Goal: Feedback & Contribution: Contribute content

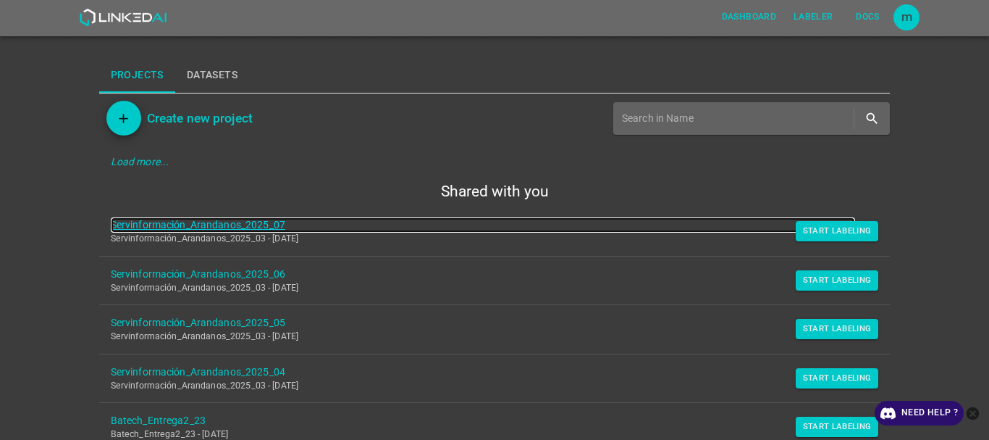
click at [228, 225] on link "Servinformación_Arandanos_2025_07" at bounding box center [483, 224] width 745 height 15
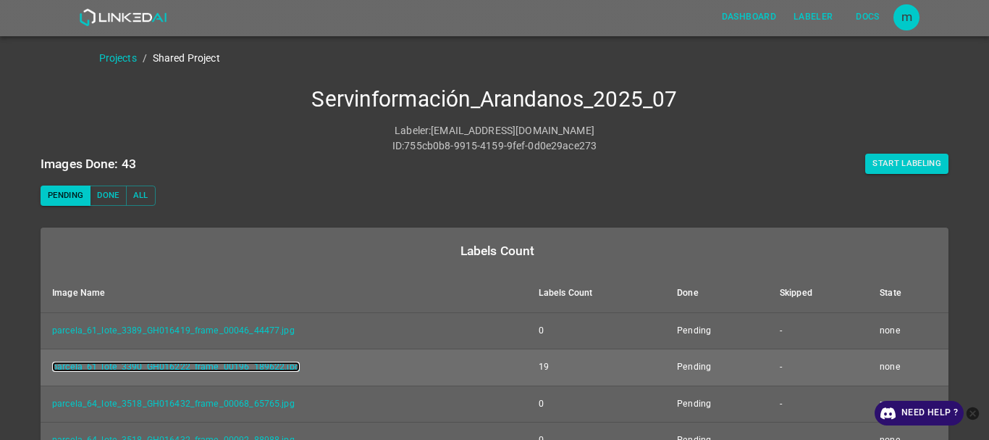
click at [250, 366] on link "parcela_61_lote_3390_GH016222_frame_00196_189622.jpg" at bounding box center [176, 366] width 248 height 10
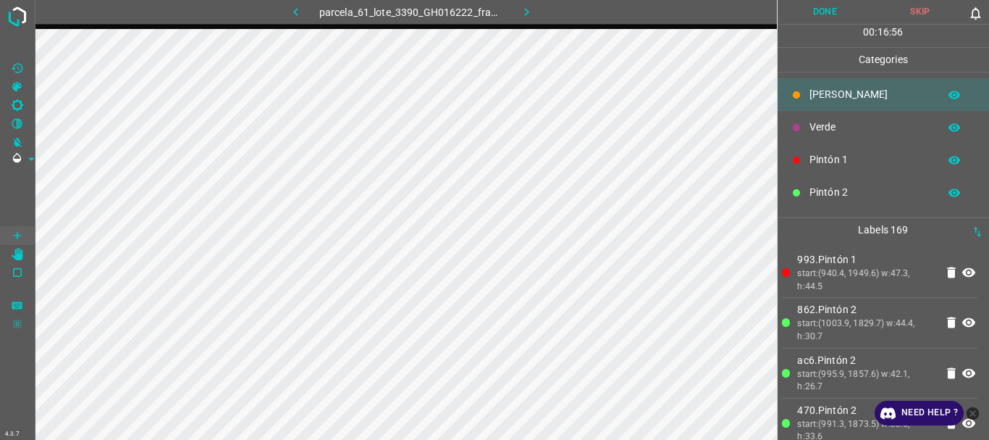
click at [842, 9] on button "Done" at bounding box center [826, 12] width 96 height 24
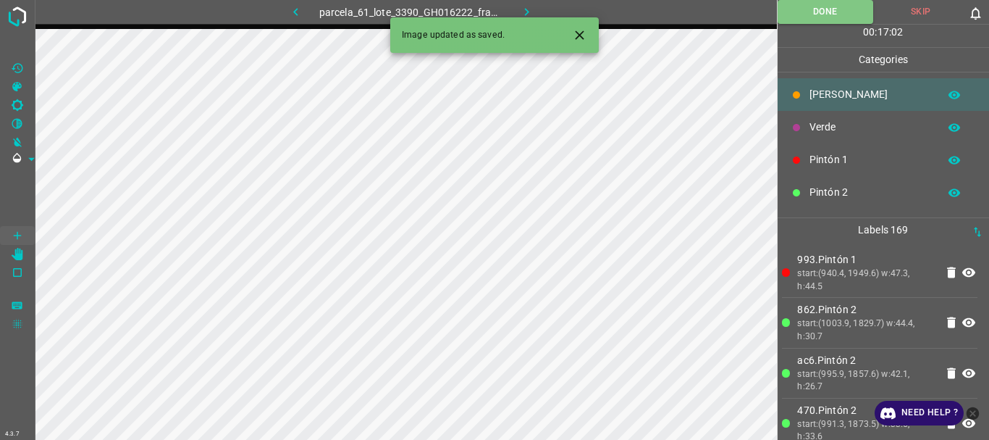
click at [524, 14] on icon "button" at bounding box center [526, 11] width 15 height 15
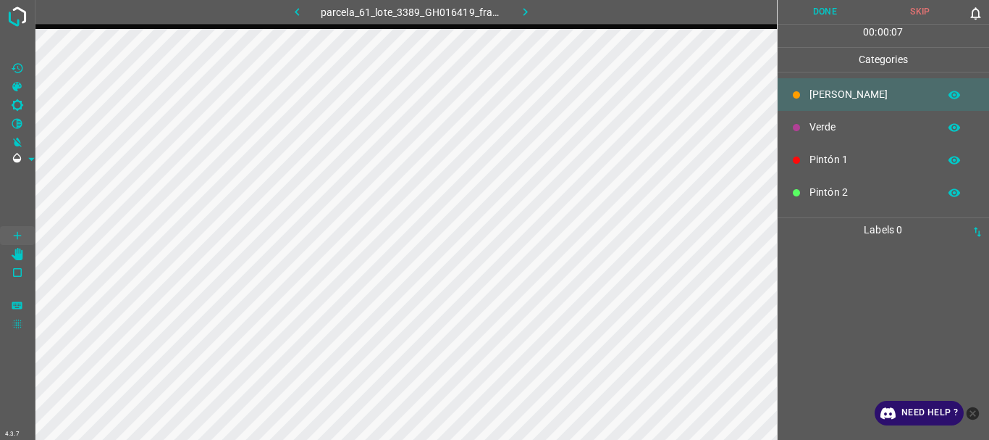
click at [823, 188] on p "Pintón 2" at bounding box center [871, 192] width 122 height 15
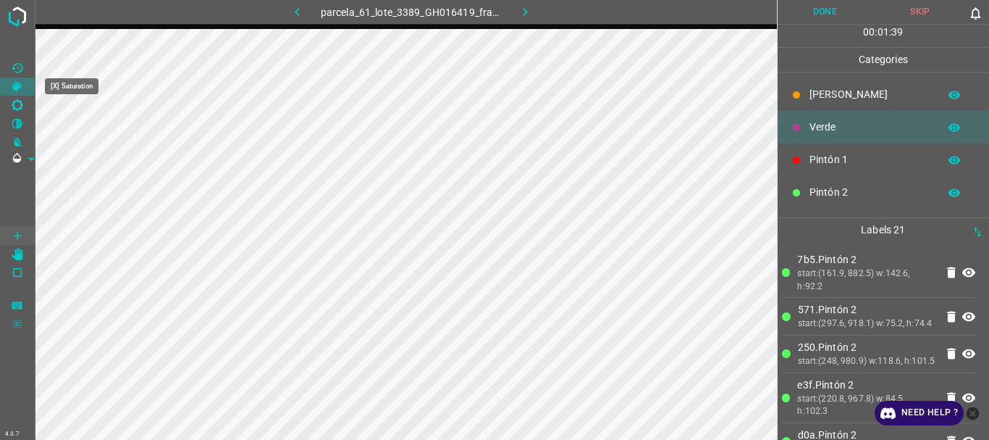
click at [14, 90] on icon "[X] Saturation" at bounding box center [16, 86] width 9 height 9
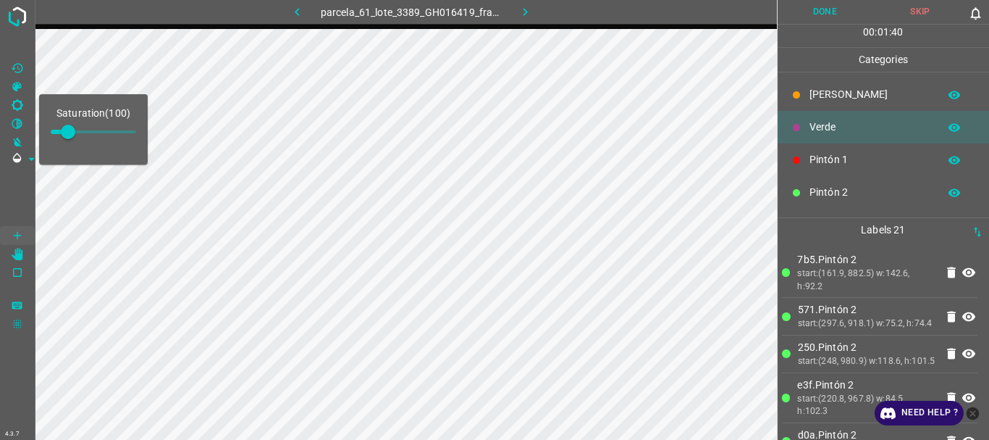
click at [75, 131] on span at bounding box center [68, 132] width 14 height 14
click at [85, 132] on span at bounding box center [80, 132] width 14 height 14
type input "203"
click at [22, 180] on span at bounding box center [17, 197] width 35 height 58
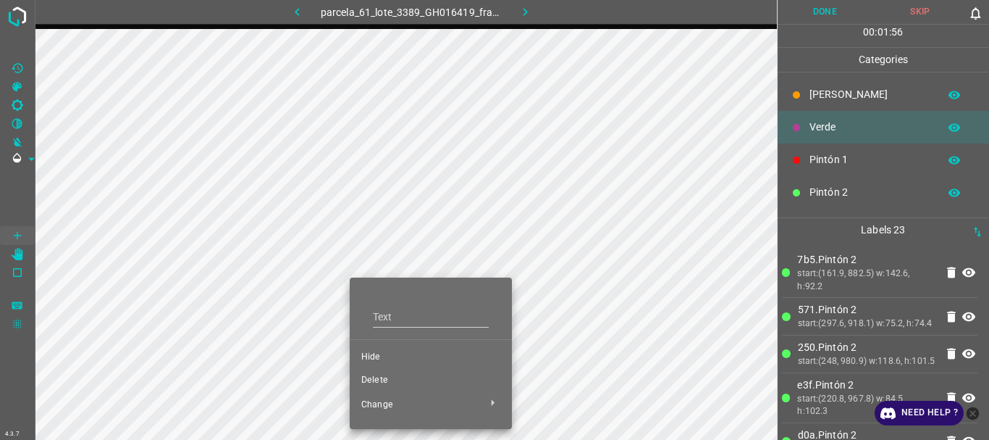
click at [381, 379] on span "Delete" at bounding box center [430, 380] width 139 height 13
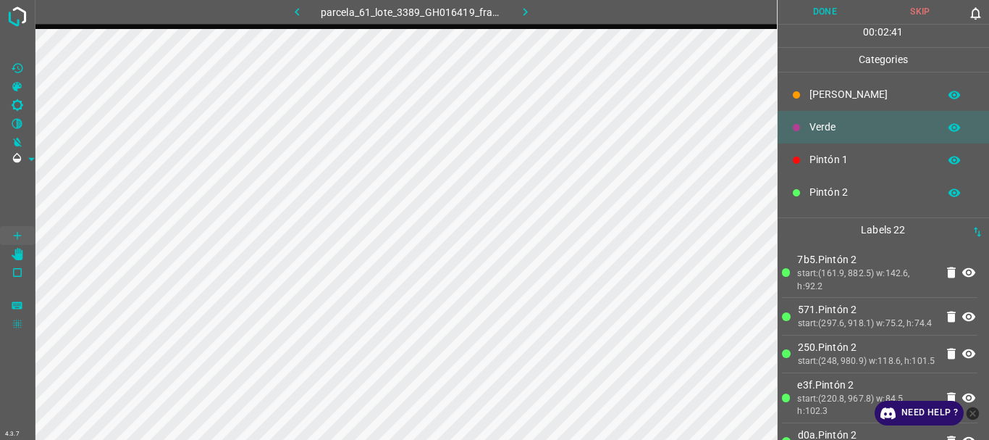
click at [796, 14] on button "Done" at bounding box center [826, 12] width 96 height 24
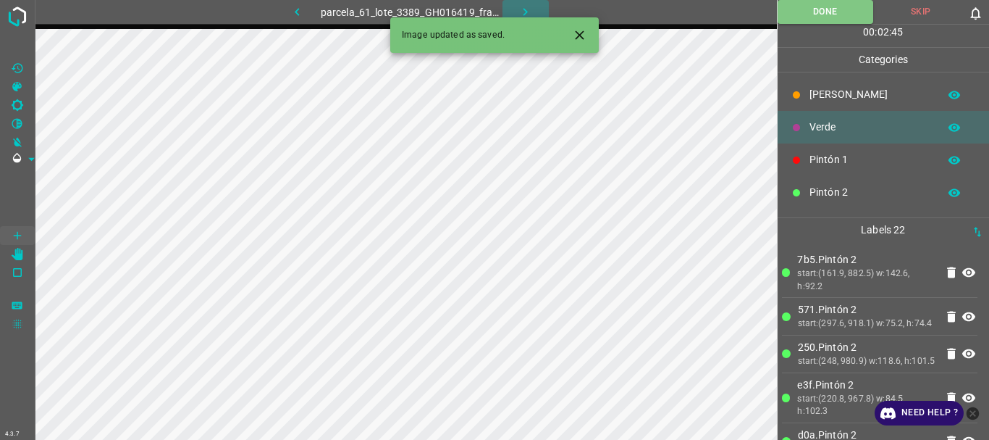
click at [524, 12] on icon "button" at bounding box center [525, 11] width 15 height 15
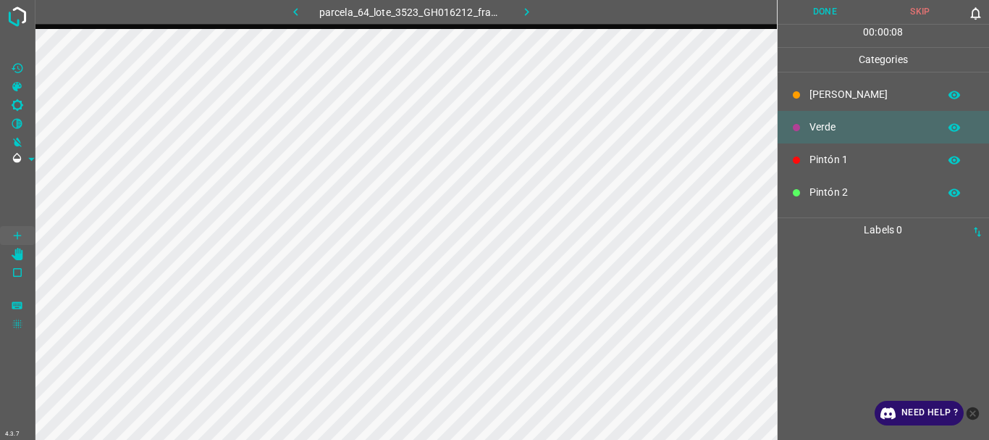
click at [814, 193] on p "Pintón 2" at bounding box center [871, 192] width 122 height 15
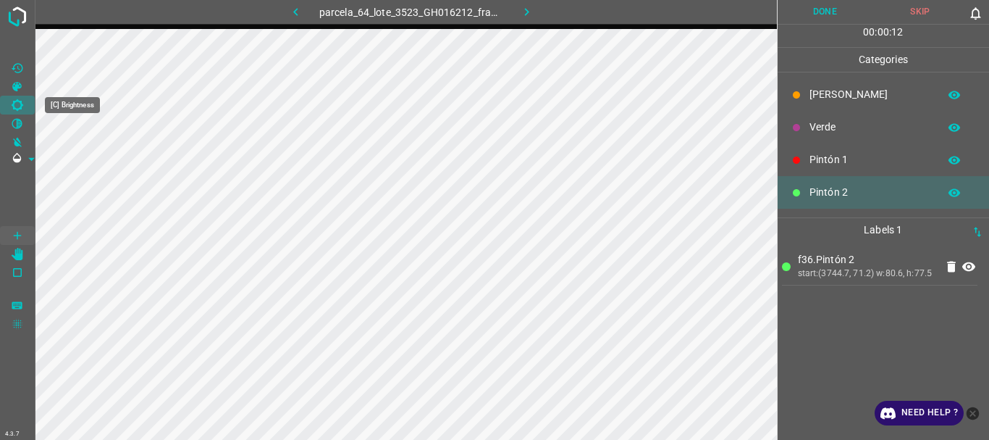
click at [17, 111] on icon "[C] Brightness" at bounding box center [17, 105] width 13 height 13
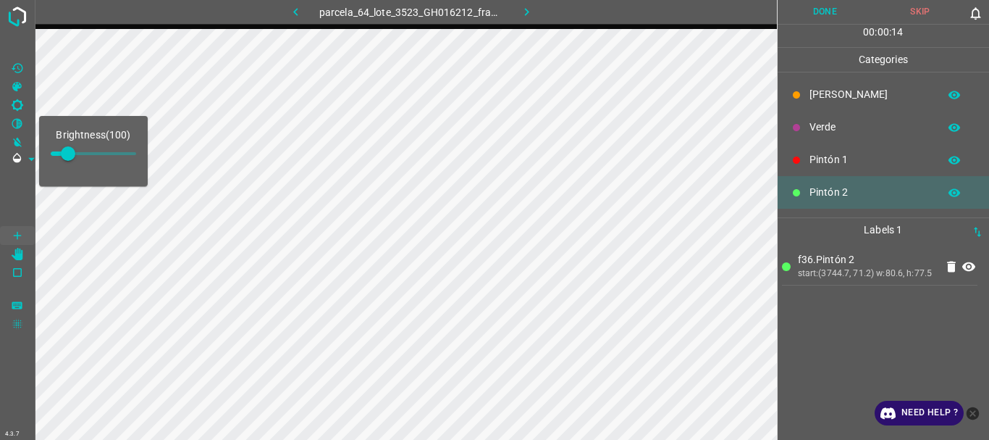
click at [61, 154] on span at bounding box center [68, 153] width 14 height 14
type input "59"
click at [15, 90] on icon "[X] Saturation" at bounding box center [16, 86] width 9 height 9
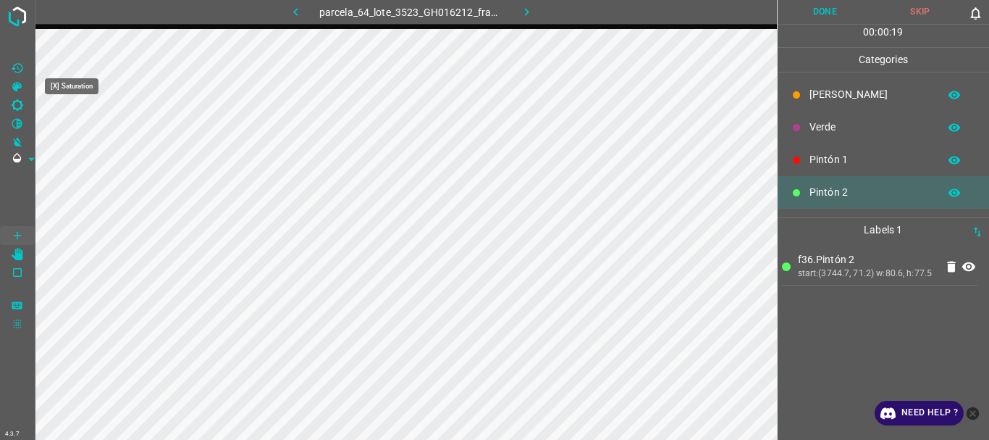
click at [15, 90] on icon "[X] Saturation" at bounding box center [16, 86] width 9 height 9
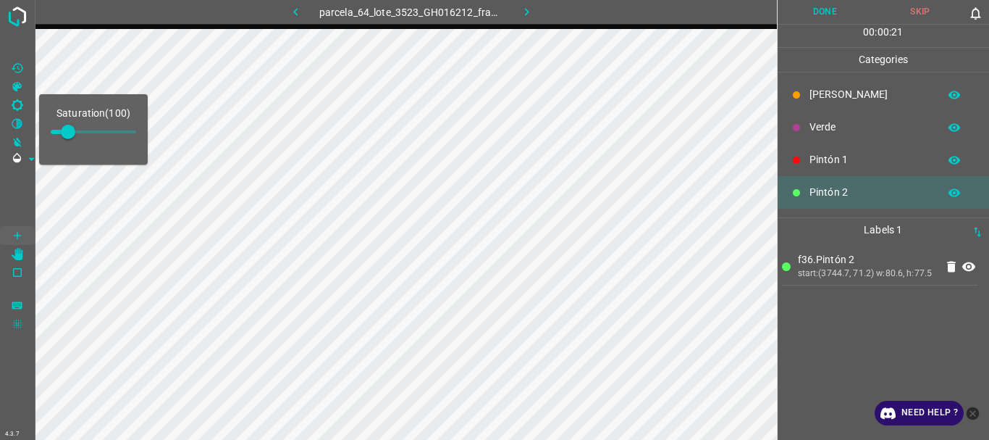
click at [75, 133] on span at bounding box center [68, 132] width 14 height 14
click at [85, 131] on span at bounding box center [80, 132] width 14 height 14
type input "199"
click at [7, 174] on span at bounding box center [17, 197] width 35 height 58
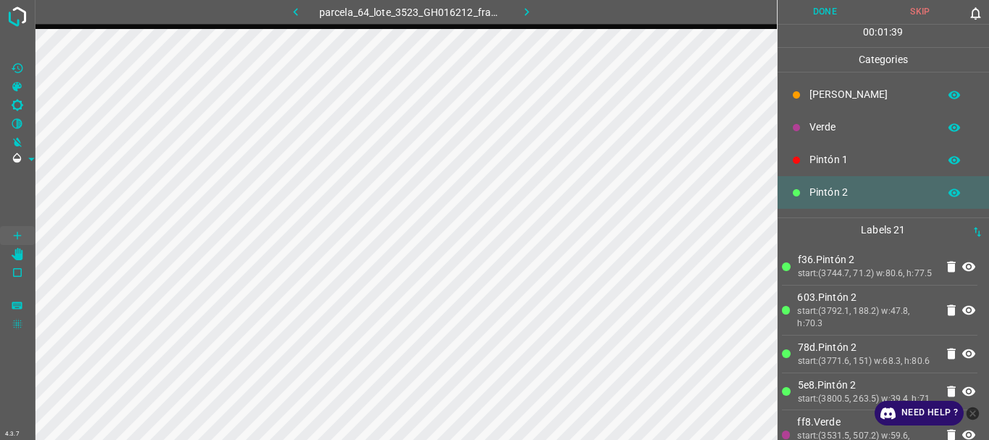
click at [19, 63] on icon "[Z] Restore Values" at bounding box center [17, 68] width 13 height 13
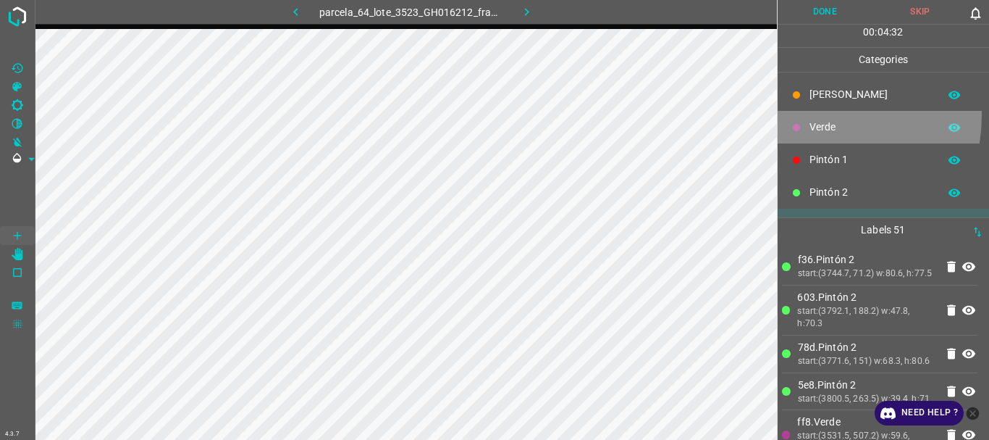
click at [809, 115] on div "Verde" at bounding box center [884, 127] width 212 height 33
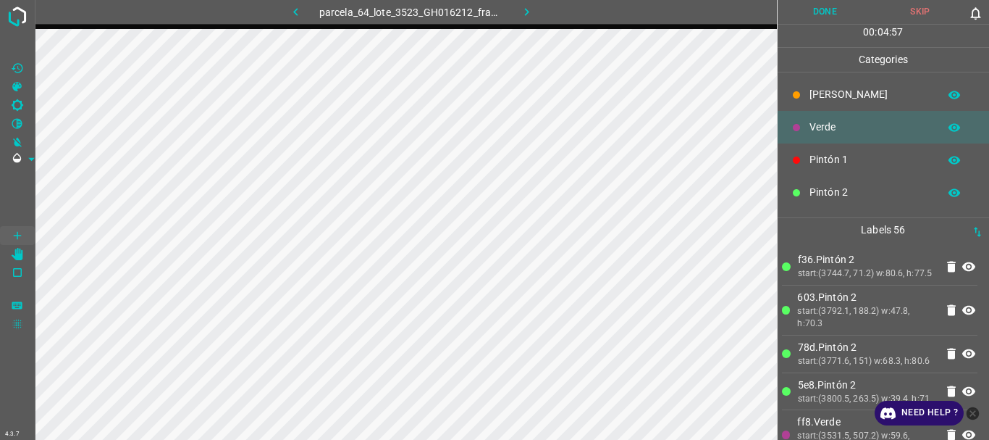
click at [826, 103] on div "[PERSON_NAME]" at bounding box center [884, 94] width 212 height 33
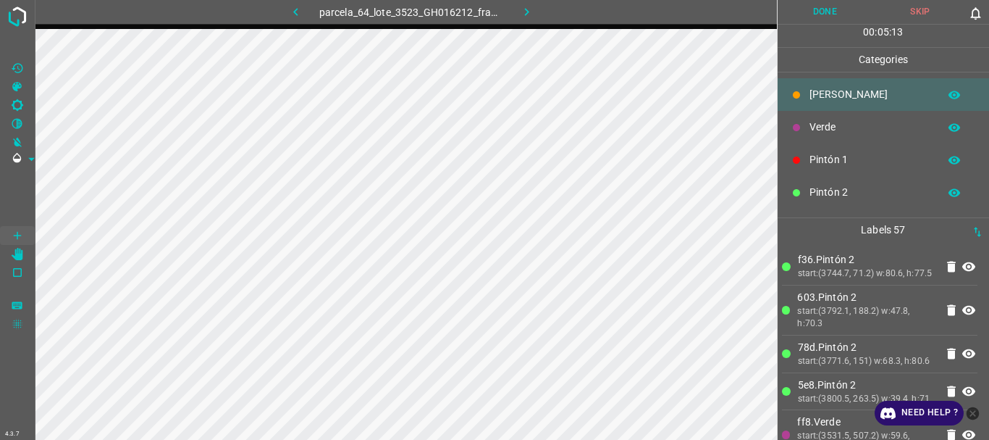
click at [830, 13] on button "Done" at bounding box center [826, 12] width 96 height 24
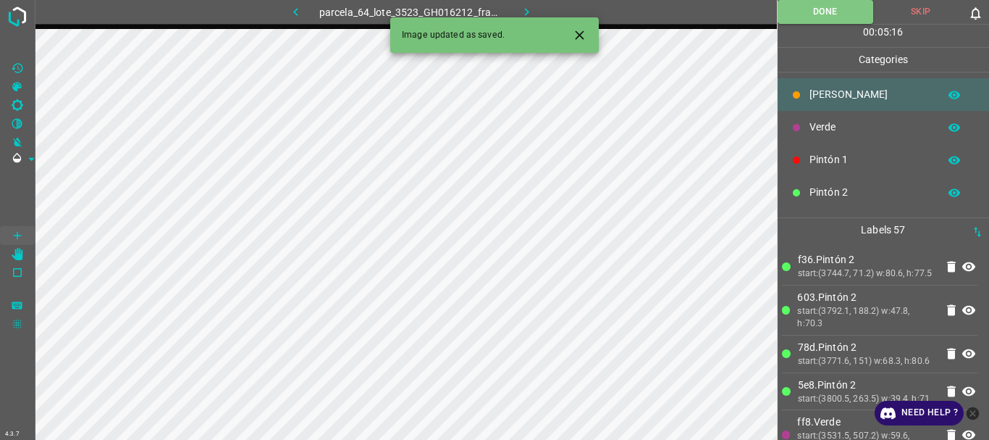
click at [527, 14] on icon "button" at bounding box center [527, 12] width 4 height 8
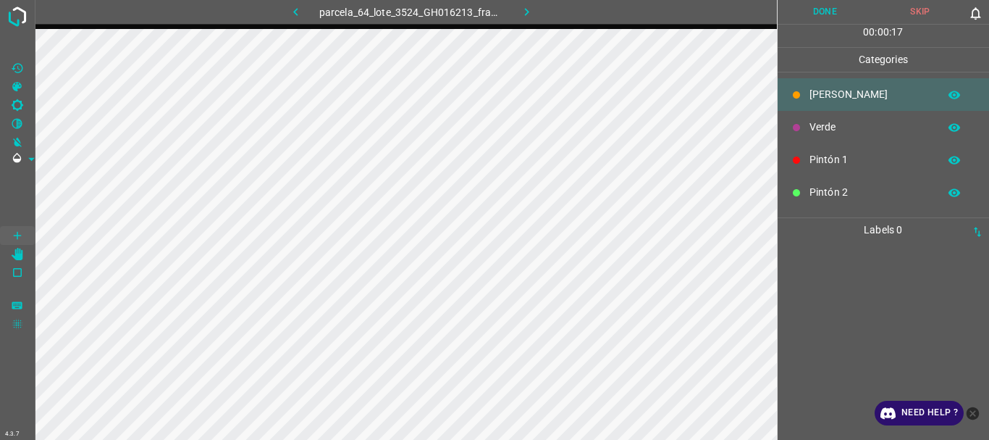
click at [528, 16] on icon "button" at bounding box center [526, 11] width 15 height 15
click at [520, 8] on icon "button" at bounding box center [526, 11] width 15 height 15
click at [524, 12] on icon "button" at bounding box center [525, 11] width 15 height 15
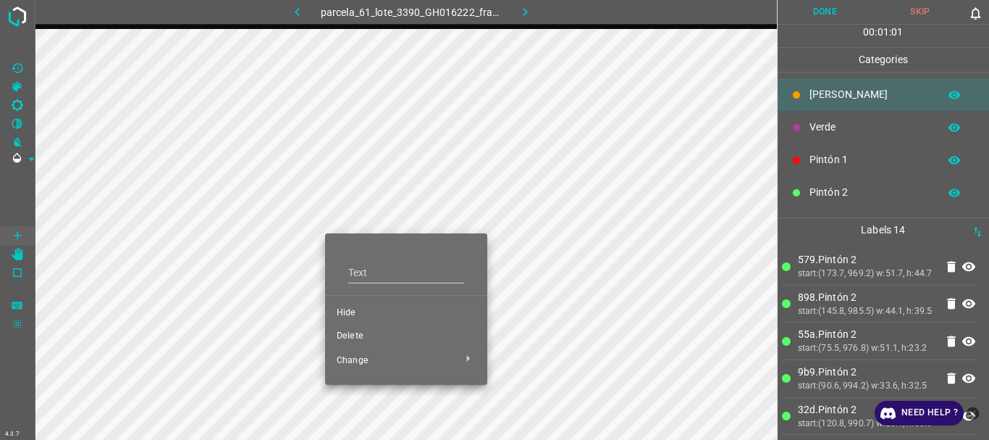
click at [356, 334] on span "Delete" at bounding box center [406, 336] width 139 height 13
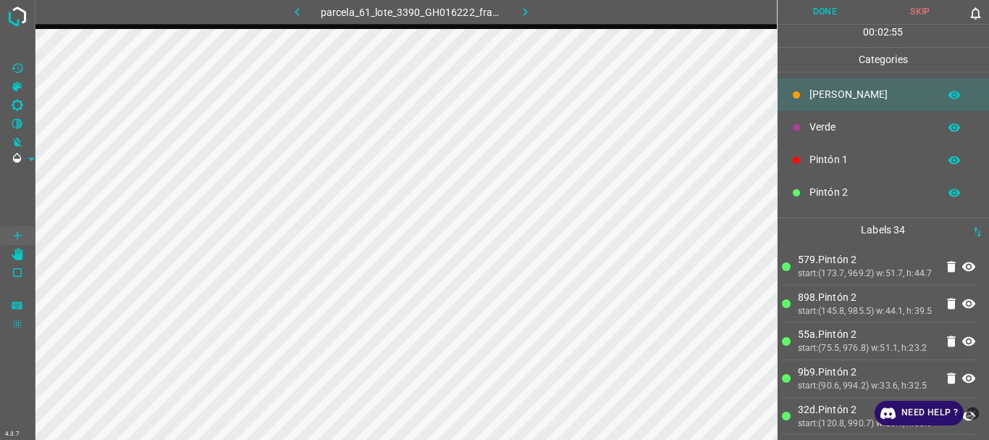
click at [823, 151] on div "Pintón 1" at bounding box center [884, 159] width 212 height 33
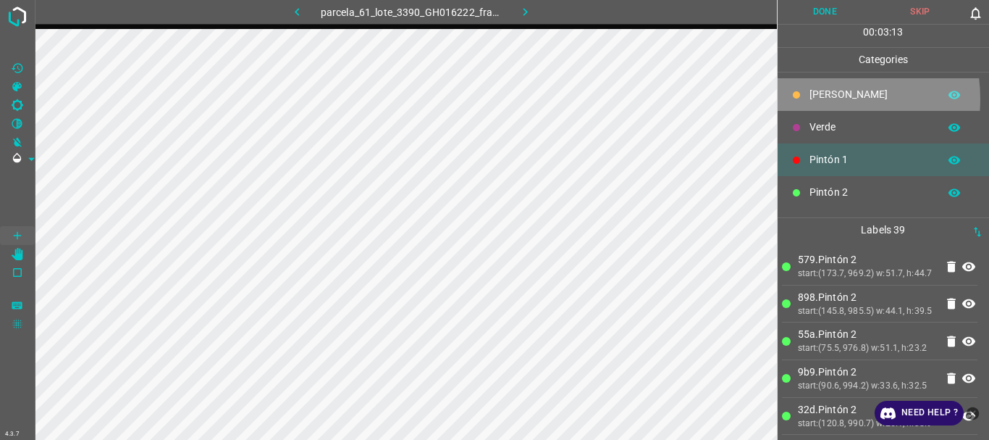
click at [810, 99] on p "[PERSON_NAME]" at bounding box center [871, 94] width 122 height 15
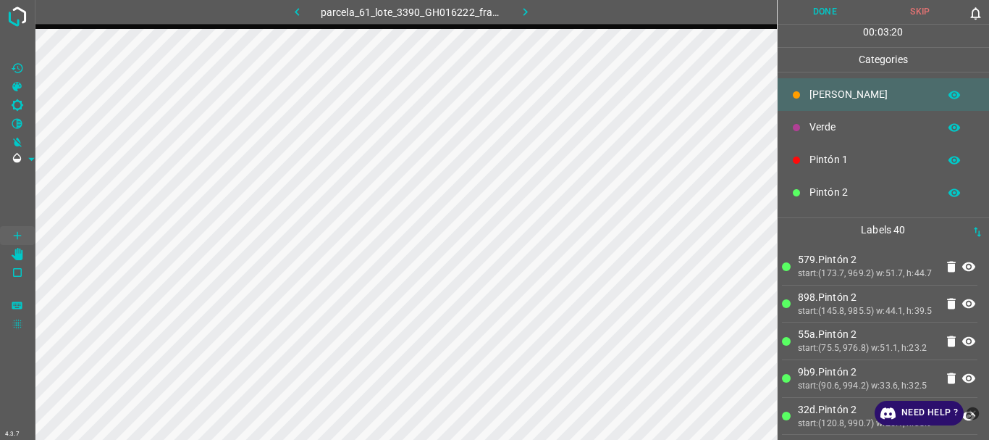
click at [816, 162] on p "Pintón 1" at bounding box center [871, 159] width 122 height 15
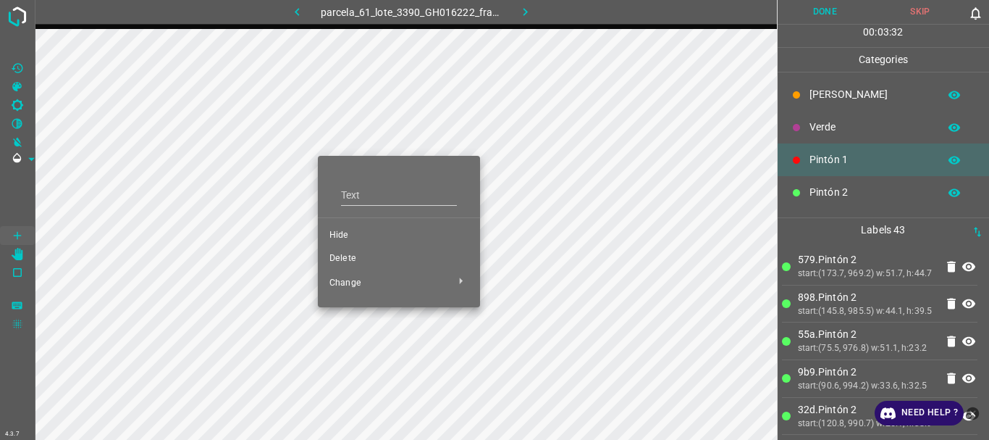
click at [360, 256] on span "Delete" at bounding box center [399, 258] width 139 height 13
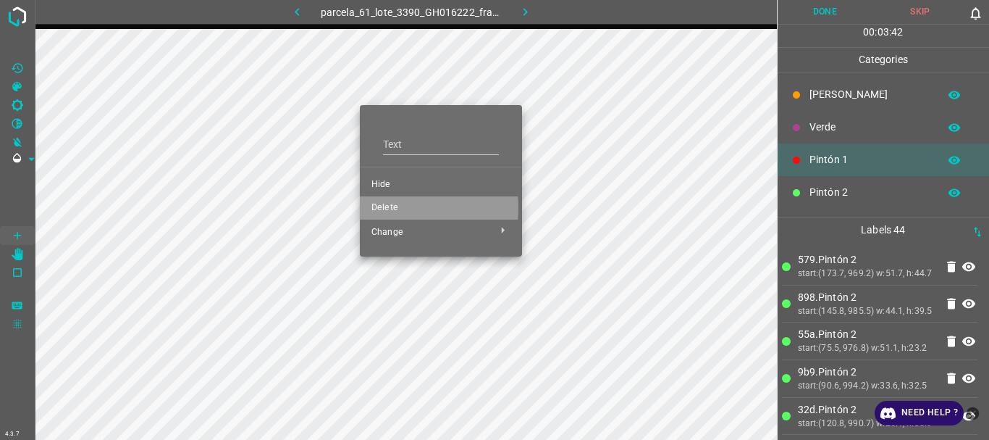
click at [382, 208] on span "Delete" at bounding box center [441, 207] width 139 height 13
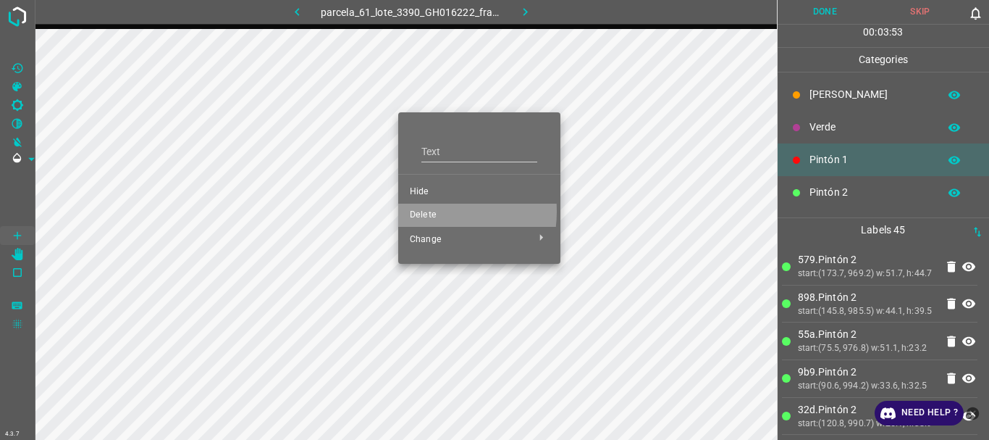
click at [425, 211] on span "Delete" at bounding box center [479, 215] width 139 height 13
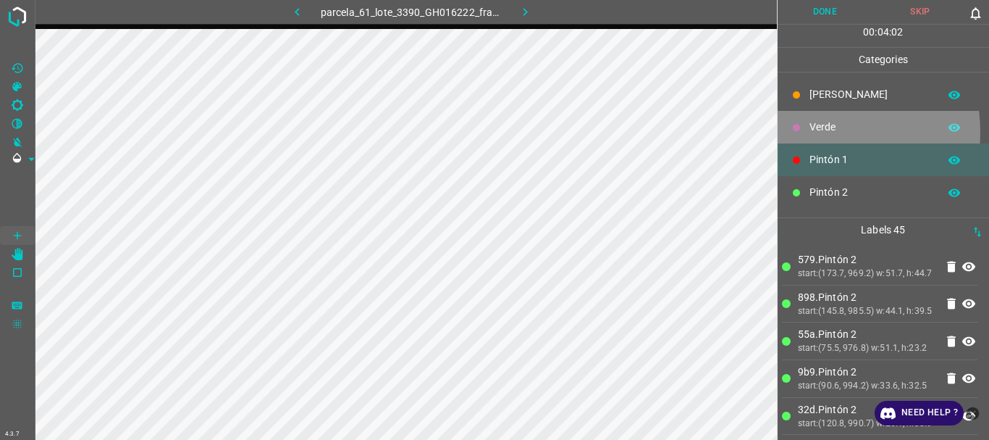
click at [808, 132] on div "Verde" at bounding box center [884, 127] width 212 height 33
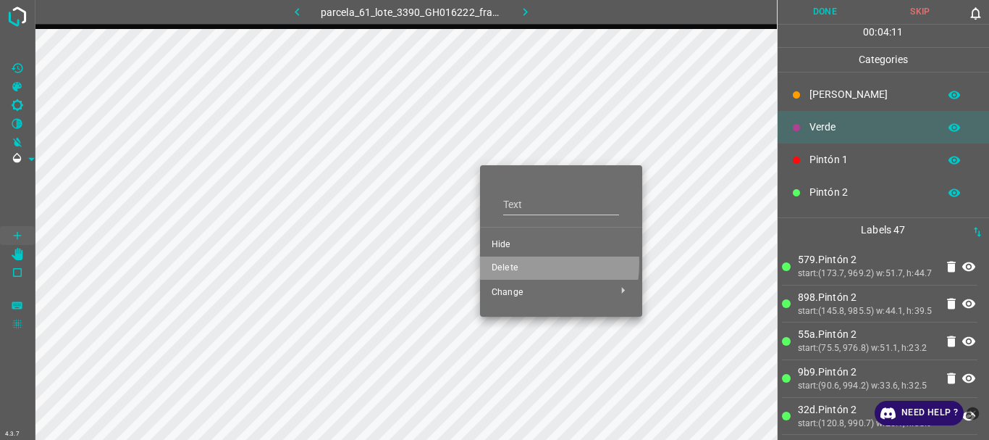
click at [516, 263] on span "Delete" at bounding box center [561, 267] width 139 height 13
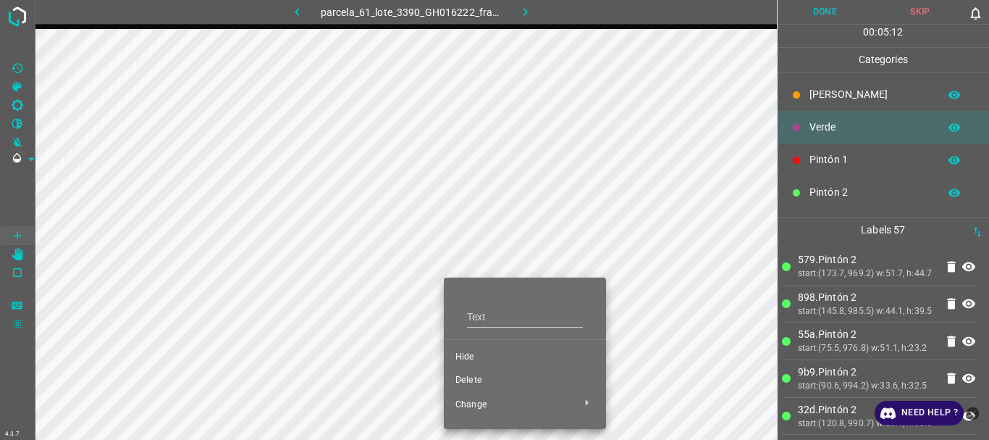
click at [467, 382] on span "Delete" at bounding box center [525, 380] width 139 height 13
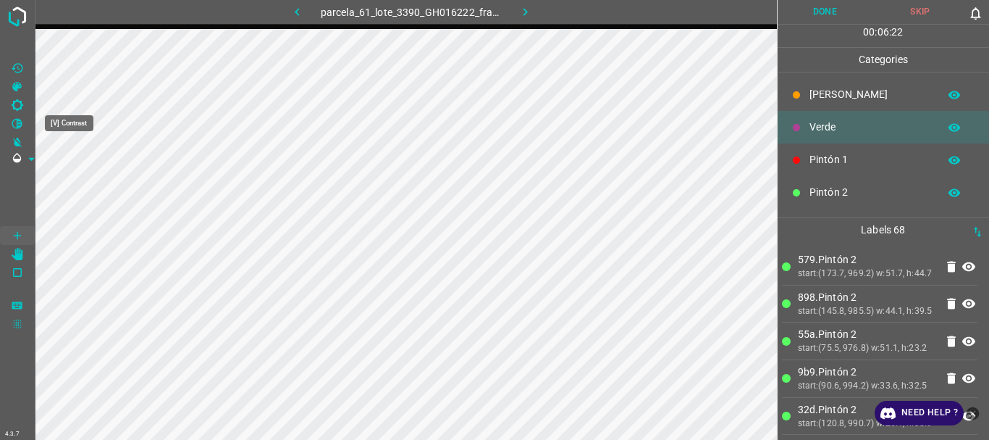
click at [20, 85] on icon "[X] Saturation" at bounding box center [17, 86] width 13 height 13
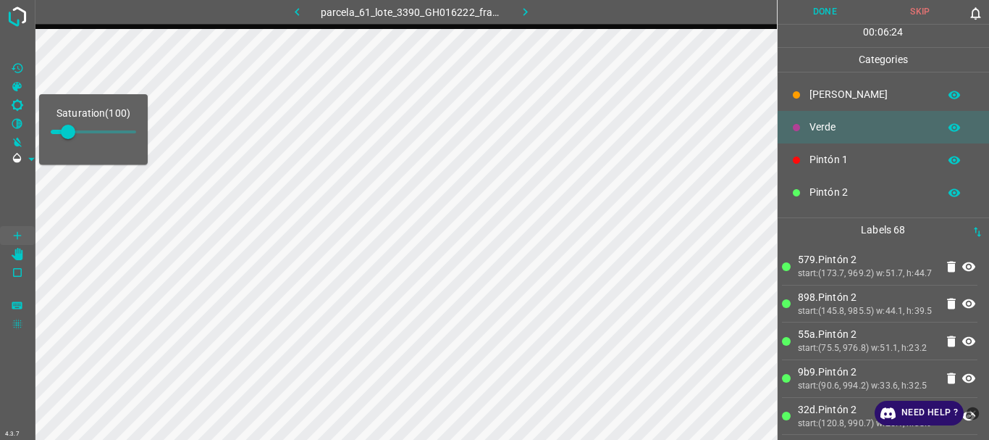
click at [75, 131] on span at bounding box center [68, 132] width 14 height 14
type input "182"
click at [18, 193] on span at bounding box center [17, 197] width 35 height 58
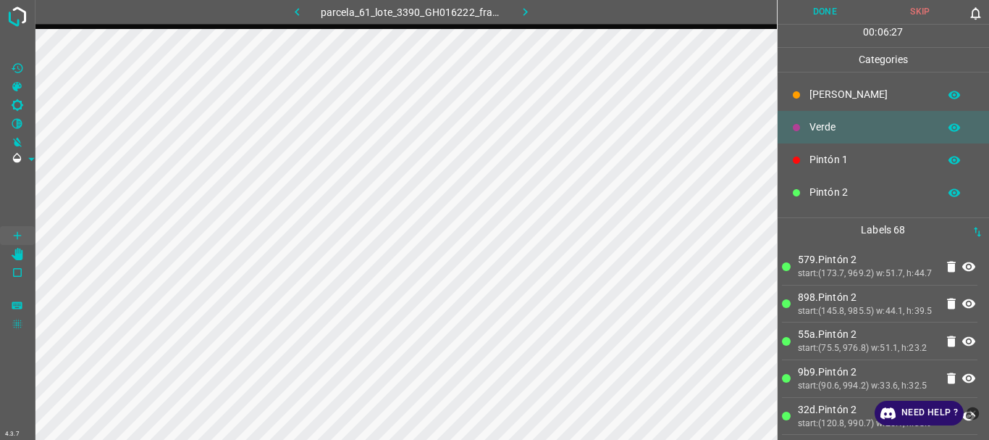
click at [815, 94] on p "[PERSON_NAME]" at bounding box center [871, 94] width 122 height 15
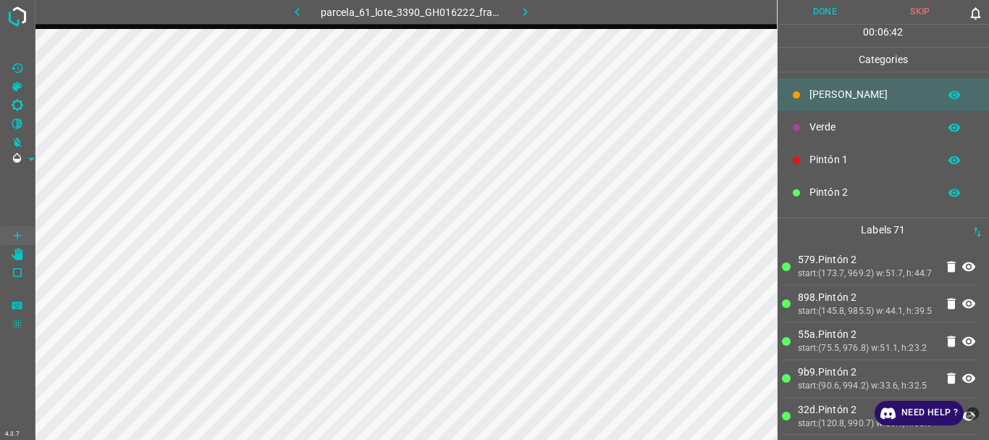
click at [831, 130] on p "Verde" at bounding box center [871, 127] width 122 height 15
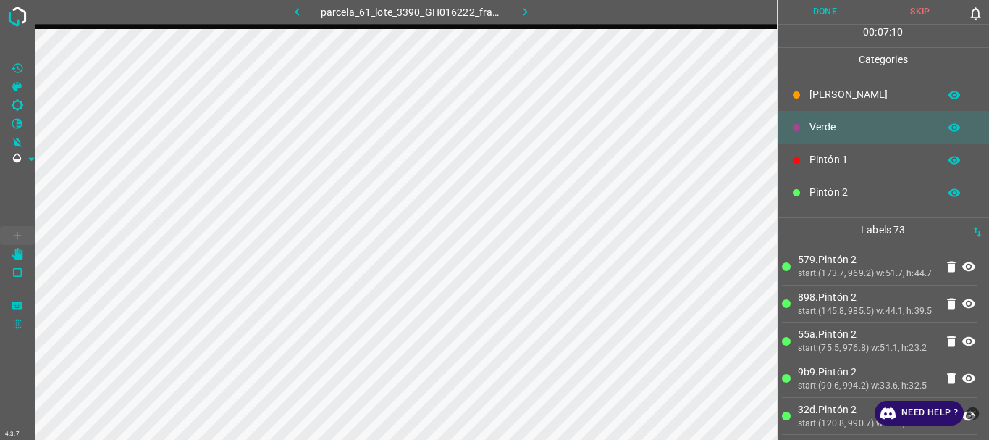
click at [827, 157] on p "Pintón 1" at bounding box center [871, 159] width 122 height 15
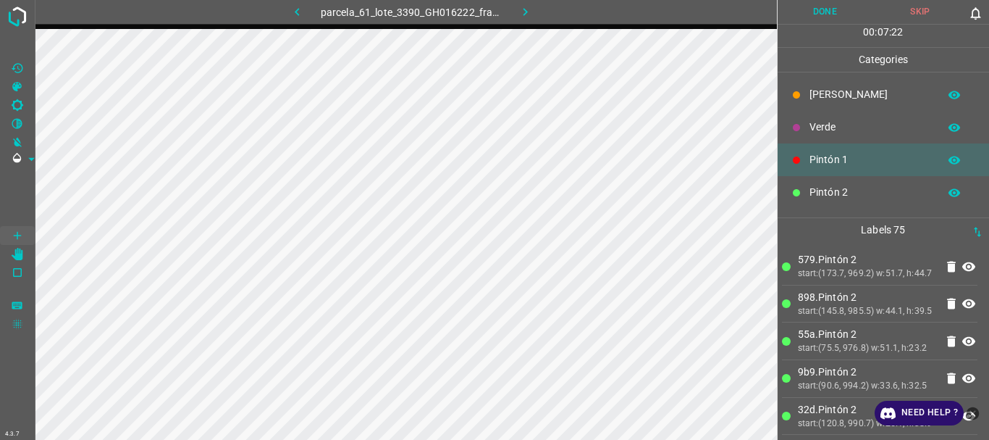
click at [816, 14] on button "Done" at bounding box center [826, 12] width 96 height 24
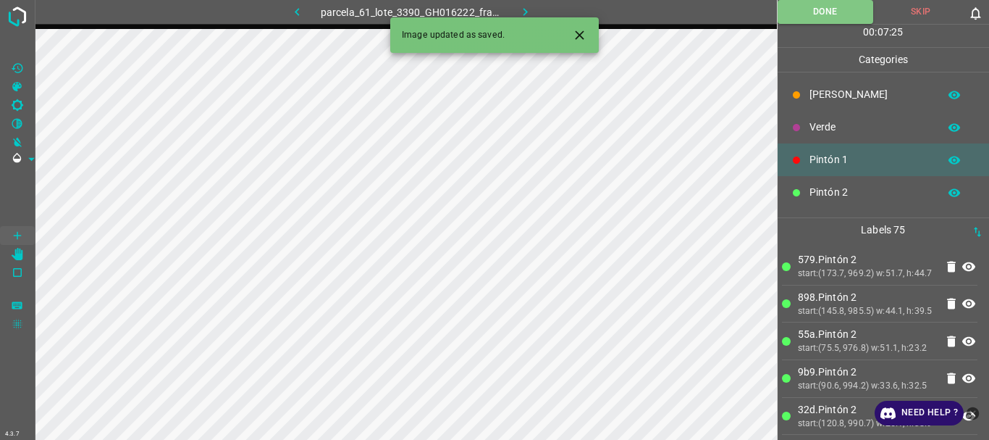
click at [527, 11] on icon "button" at bounding box center [526, 12] width 4 height 8
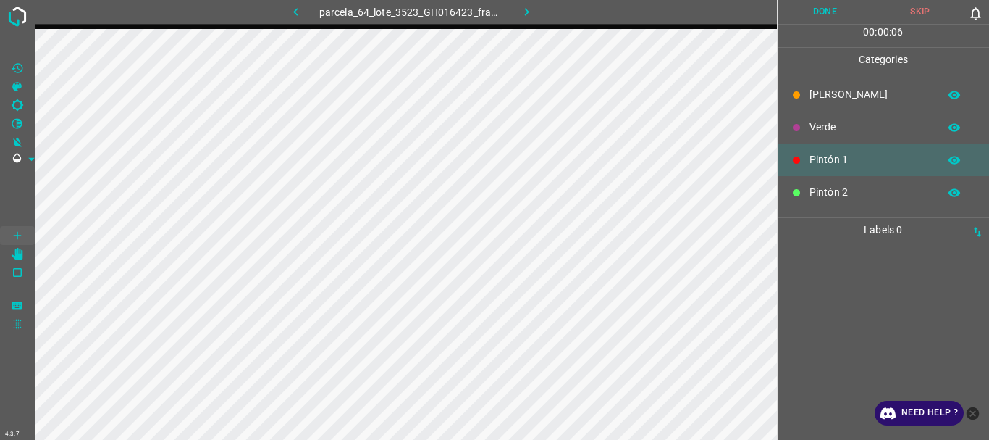
click at [524, 10] on icon "button" at bounding box center [526, 11] width 15 height 15
click at [525, 13] on icon "button" at bounding box center [526, 11] width 15 height 15
click at [527, 12] on icon "button" at bounding box center [526, 11] width 15 height 15
click at [532, 12] on icon "button" at bounding box center [526, 11] width 15 height 15
click at [532, 12] on div "parcela_64_lote_3523_GH016423_frame_00185_178978.jpg" at bounding box center [411, 12] width 369 height 24
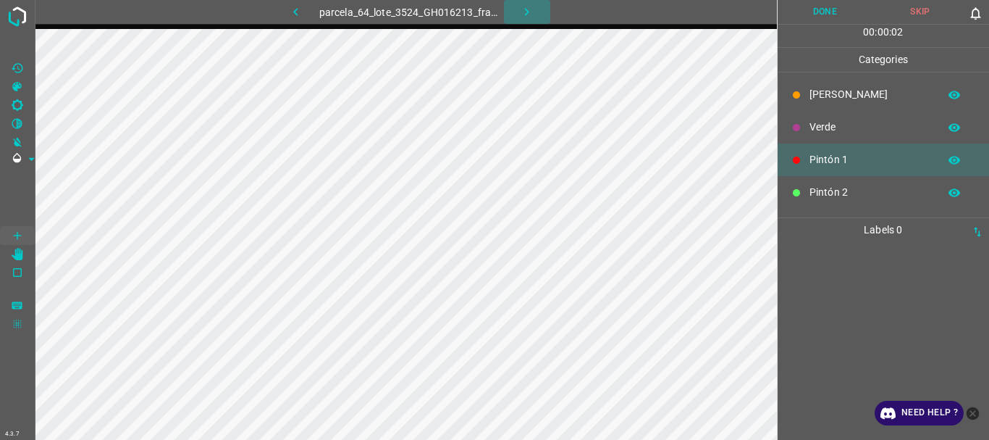
click at [527, 8] on icon "button" at bounding box center [526, 11] width 15 height 15
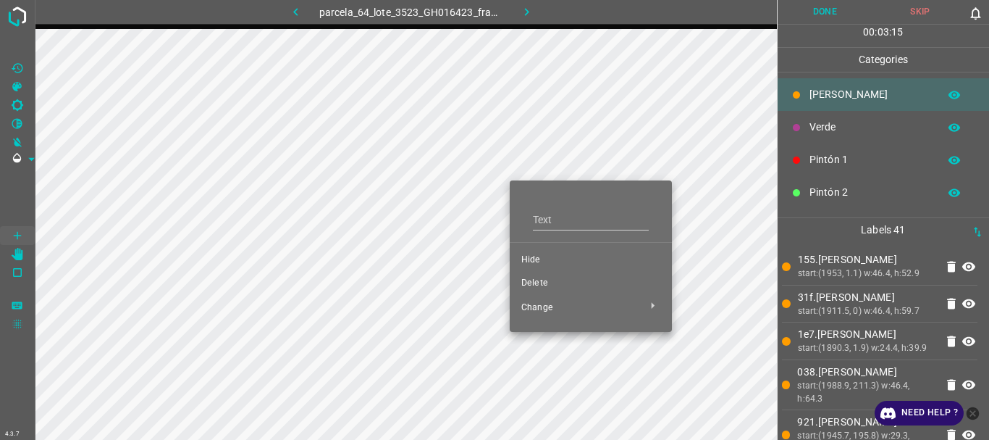
click at [552, 286] on span "Delete" at bounding box center [590, 283] width 139 height 13
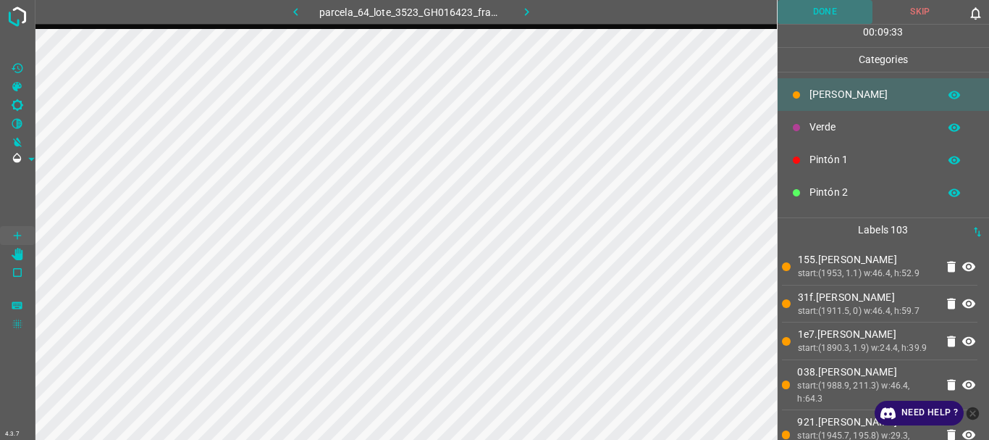
click at [806, 7] on button "Done" at bounding box center [826, 12] width 96 height 24
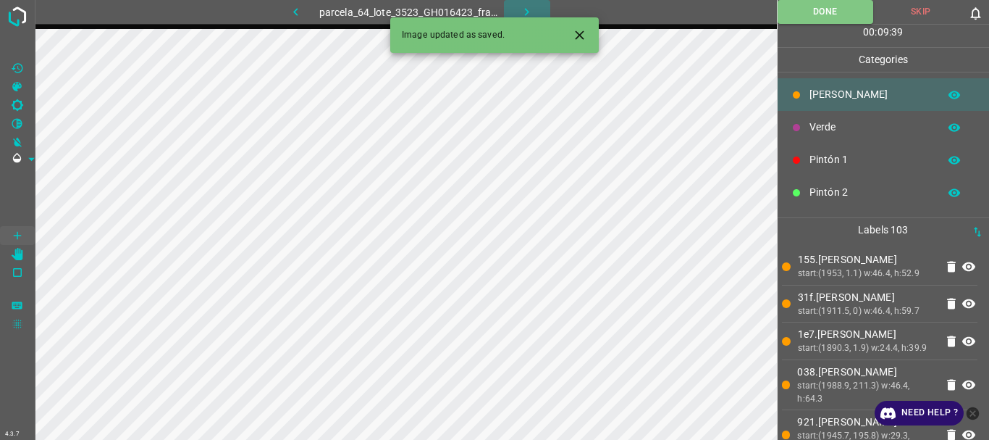
click at [528, 11] on icon "button" at bounding box center [527, 12] width 4 height 8
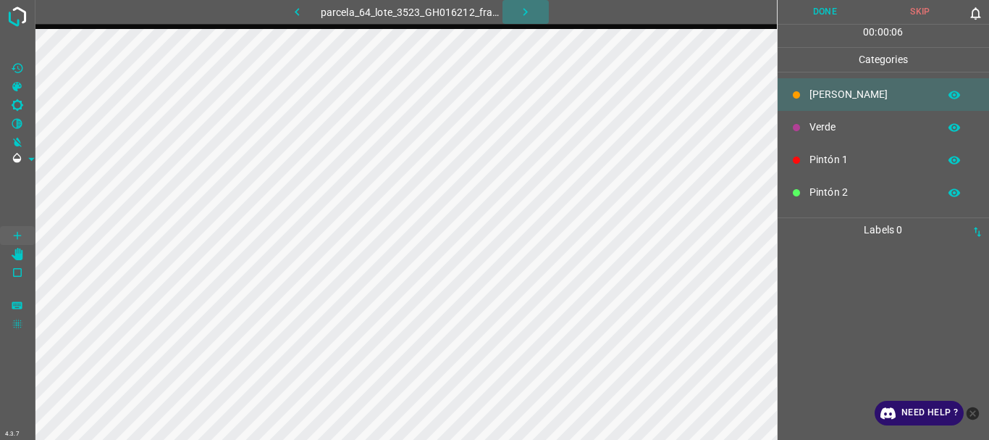
click at [524, 7] on icon "button" at bounding box center [525, 11] width 15 height 15
click at [527, 9] on icon "button" at bounding box center [525, 11] width 15 height 15
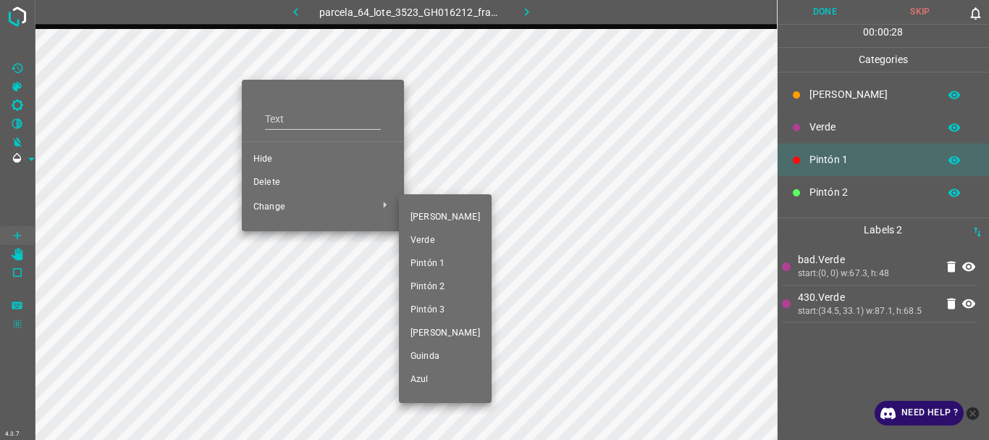
click at [414, 260] on span "Pintón 1" at bounding box center [446, 263] width 70 height 13
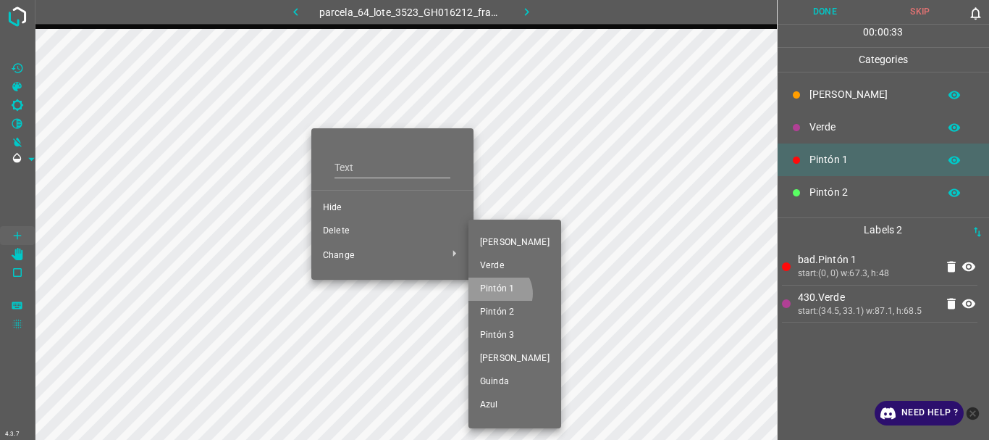
click at [498, 293] on span "Pintón 1" at bounding box center [515, 288] width 70 height 13
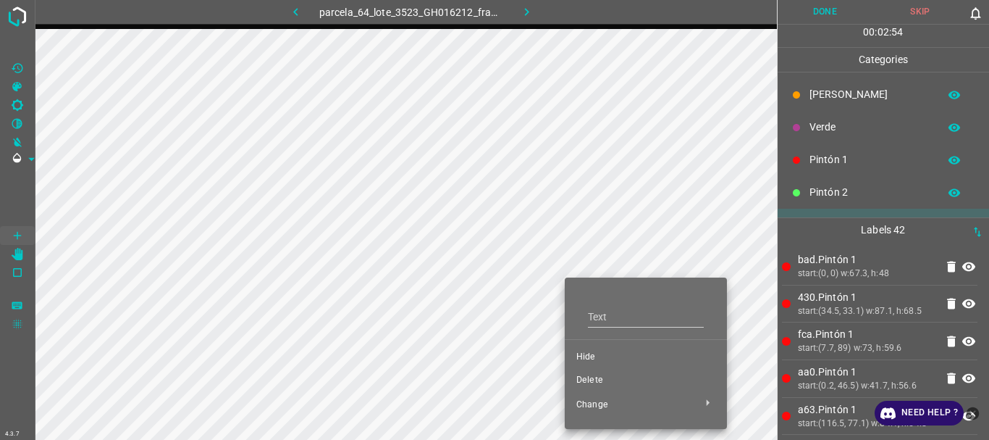
click at [596, 374] on span "Delete" at bounding box center [646, 380] width 139 height 13
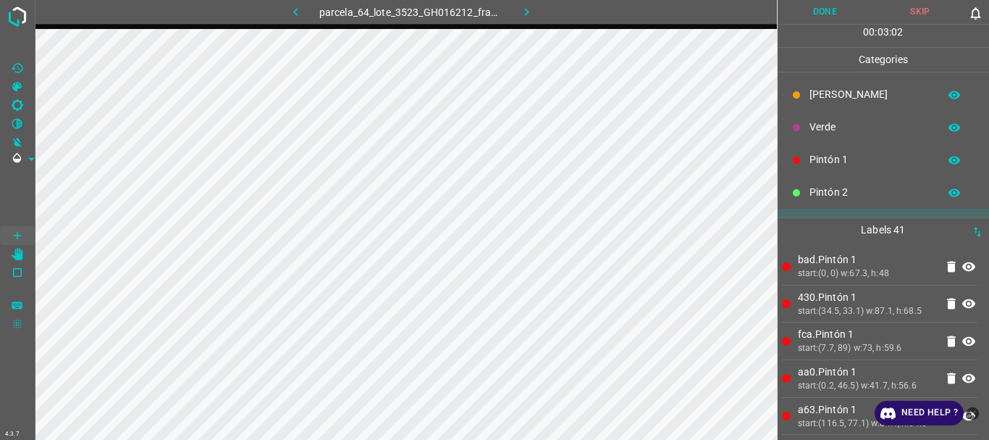
click at [524, 4] on icon "button" at bounding box center [526, 11] width 15 height 15
click at [524, 4] on div "parcela_64_lote_3523_GH016212_frame_00110_106406.jpg" at bounding box center [411, 12] width 369 height 24
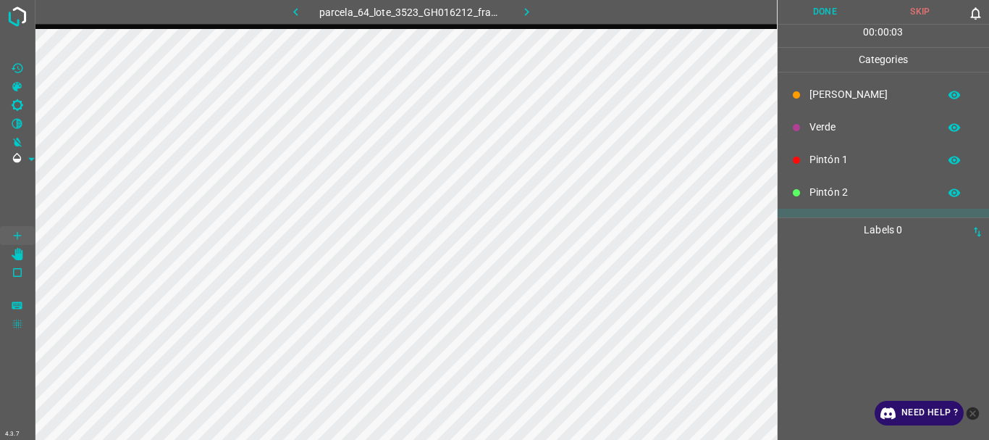
click at [529, 14] on icon "button" at bounding box center [526, 11] width 15 height 15
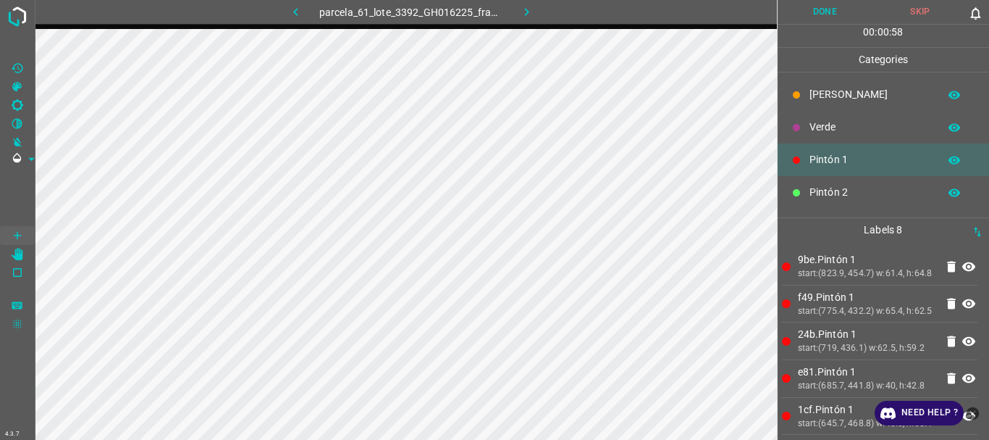
click at [812, 18] on button "Done" at bounding box center [826, 12] width 96 height 24
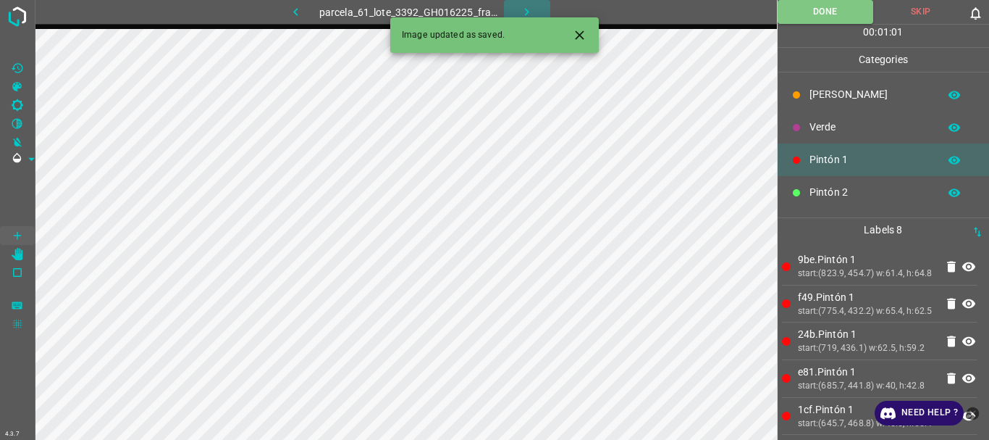
click at [526, 4] on icon "button" at bounding box center [526, 11] width 15 height 15
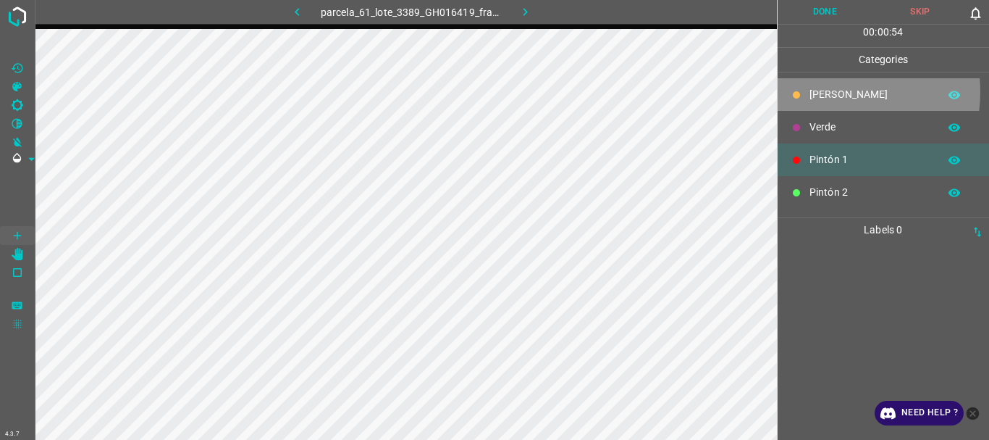
click at [825, 91] on p "[PERSON_NAME]" at bounding box center [871, 94] width 122 height 15
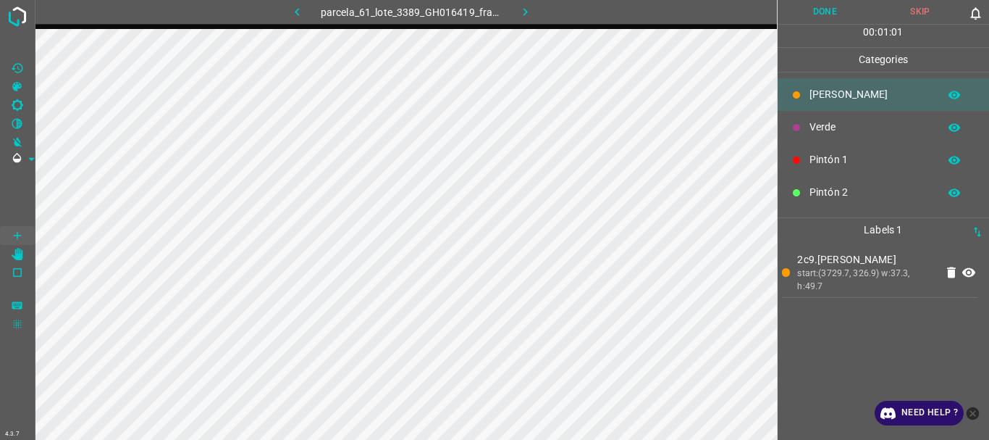
click at [844, 186] on p "Pintón 2" at bounding box center [871, 192] width 122 height 15
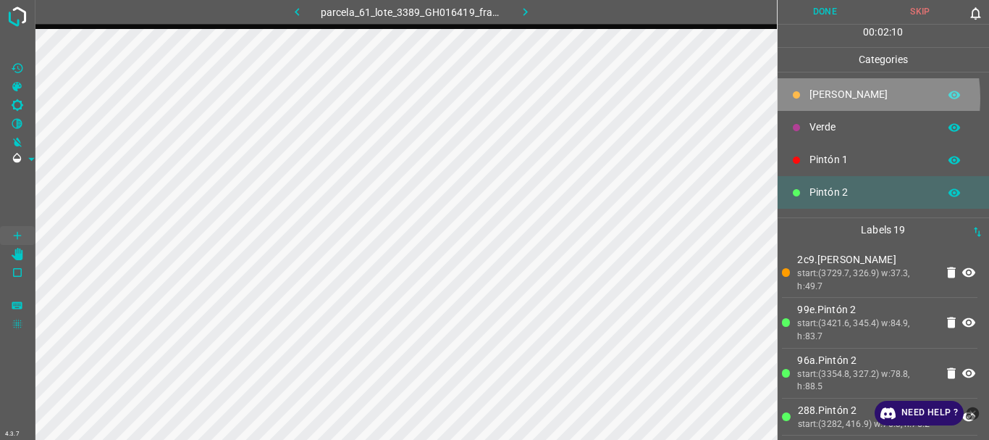
click at [823, 98] on p "[PERSON_NAME]" at bounding box center [871, 94] width 122 height 15
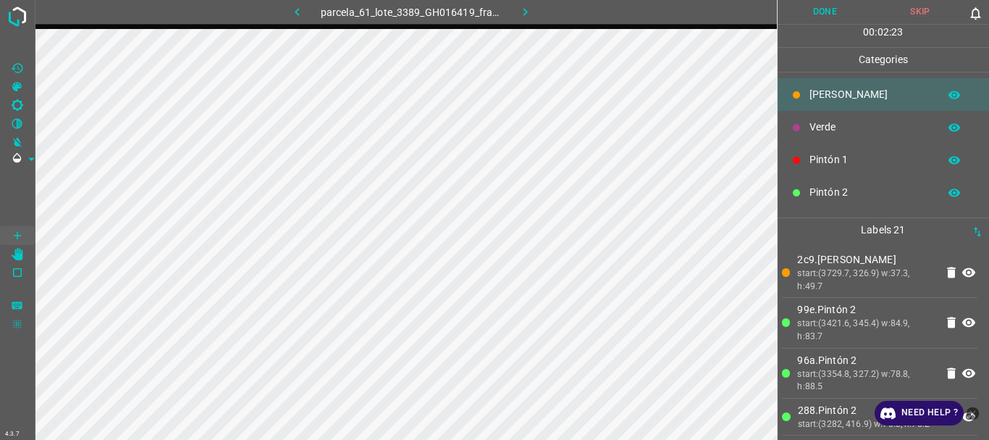
click at [834, 154] on p "Pintón 1" at bounding box center [871, 159] width 122 height 15
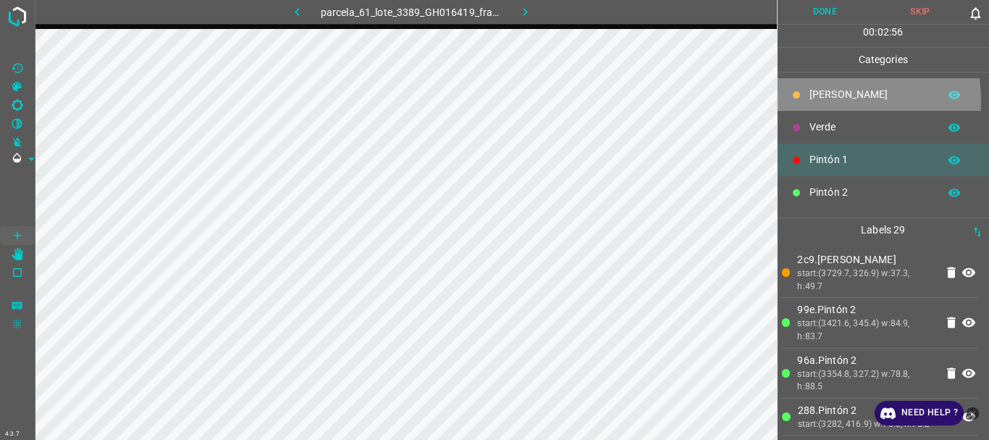
click at [818, 100] on p "[PERSON_NAME]" at bounding box center [871, 94] width 122 height 15
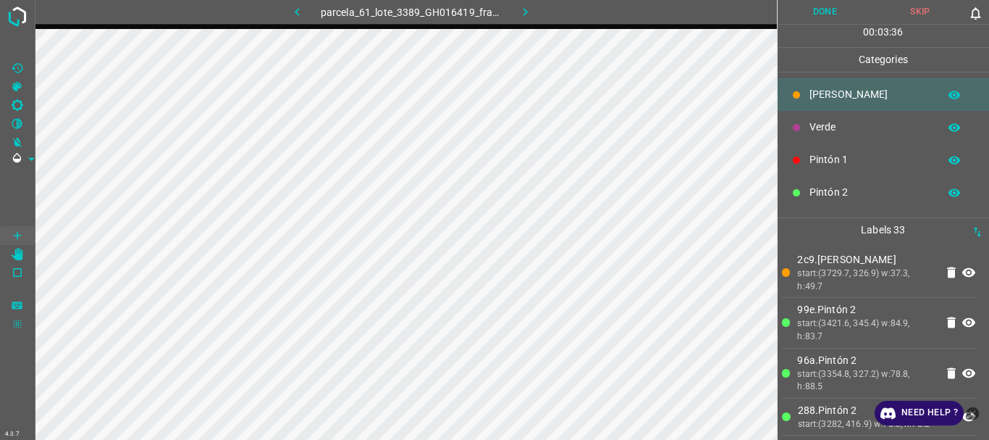
click at [820, 155] on p "Pintón 1" at bounding box center [871, 159] width 122 height 15
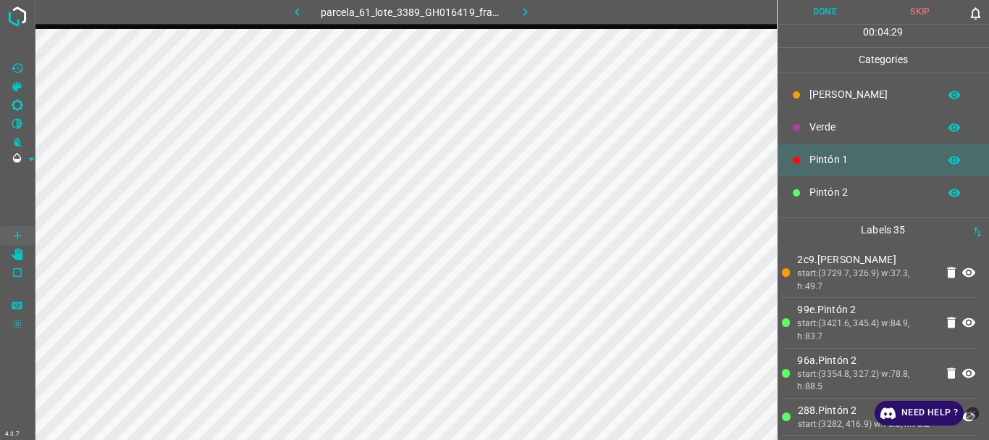
click at [816, 13] on button "Done" at bounding box center [826, 12] width 96 height 24
click at [519, 15] on icon "button" at bounding box center [525, 11] width 15 height 15
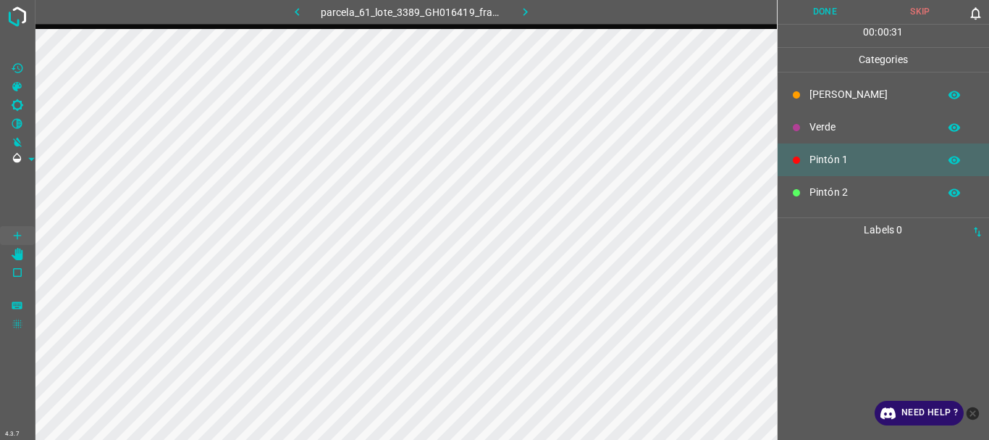
click at [522, 21] on button "button" at bounding box center [526, 12] width 46 height 24
click at [522, 21] on div "parcela_61_lote_3389_GH016419_frame_00087_84150.jpg" at bounding box center [412, 12] width 364 height 24
click at [527, 7] on icon "button" at bounding box center [526, 11] width 15 height 15
click at [523, 12] on icon "button" at bounding box center [525, 11] width 15 height 15
click at [523, 12] on div "parcela_64_lote_3524_GH016424_frame_00051_49315.jpg" at bounding box center [412, 12] width 364 height 24
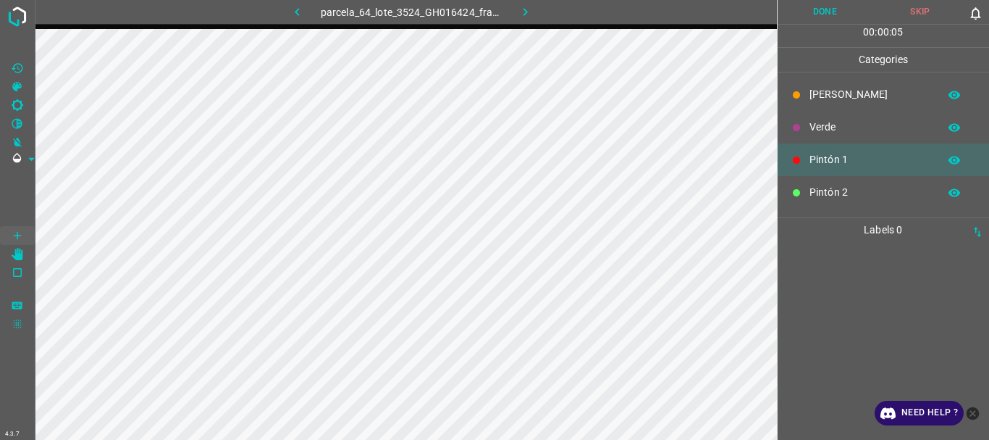
click at [535, 14] on button "button" at bounding box center [526, 12] width 46 height 24
